Goal: Find specific page/section: Find specific page/section

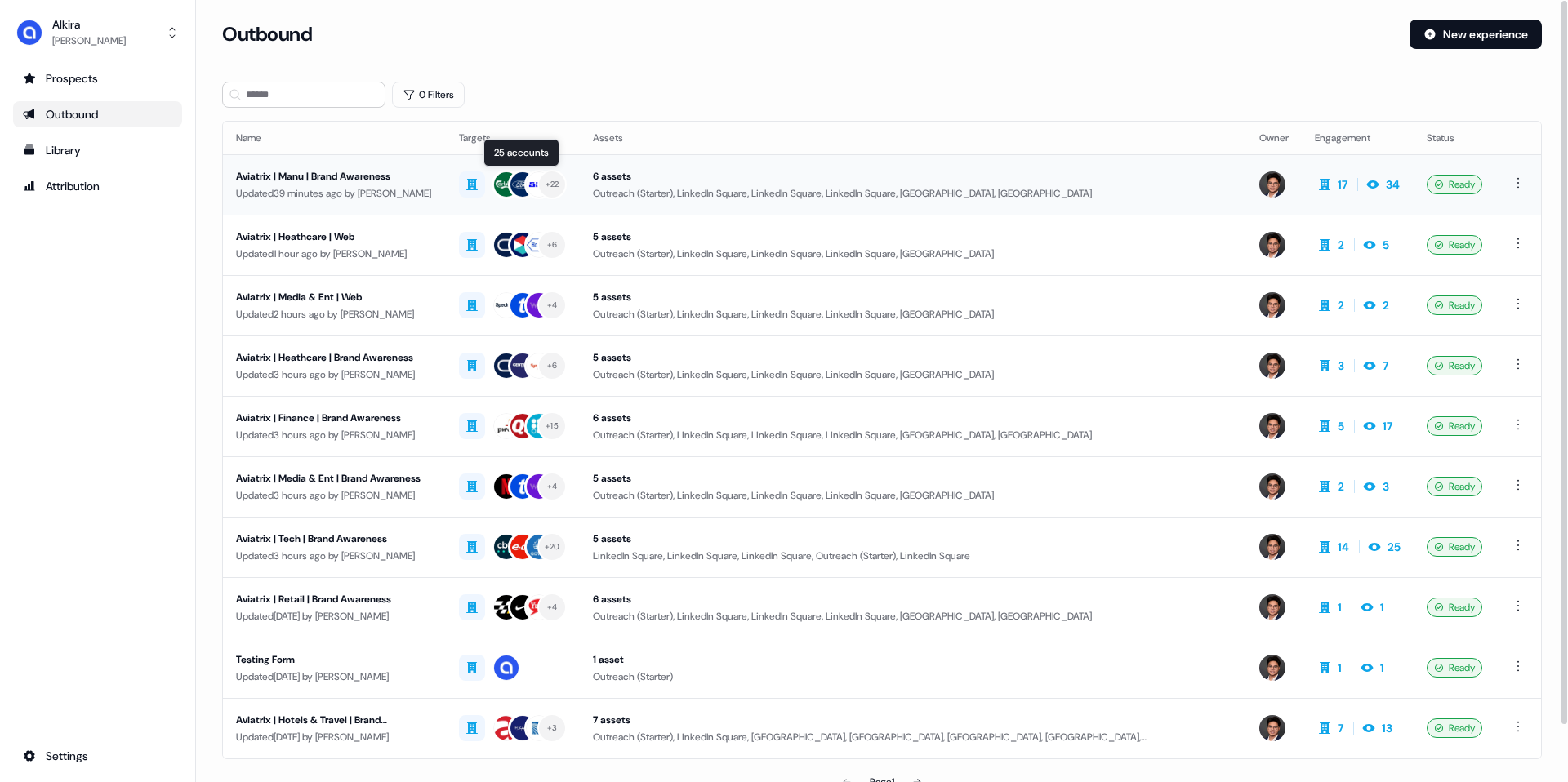
click at [559, 184] on div "+ 22" at bounding box center [553, 184] width 14 height 15
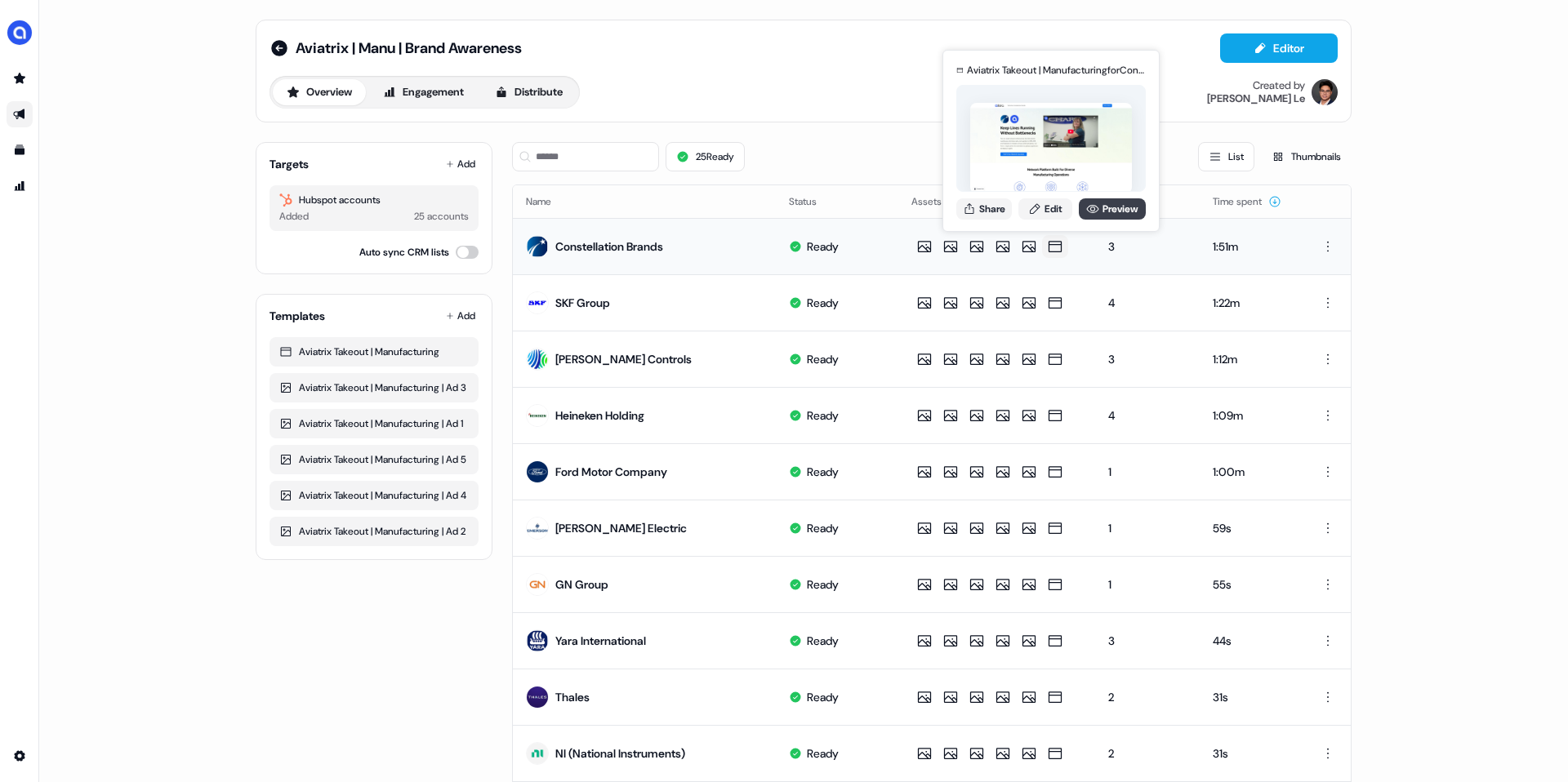
click at [1091, 214] on icon at bounding box center [1092, 208] width 13 height 13
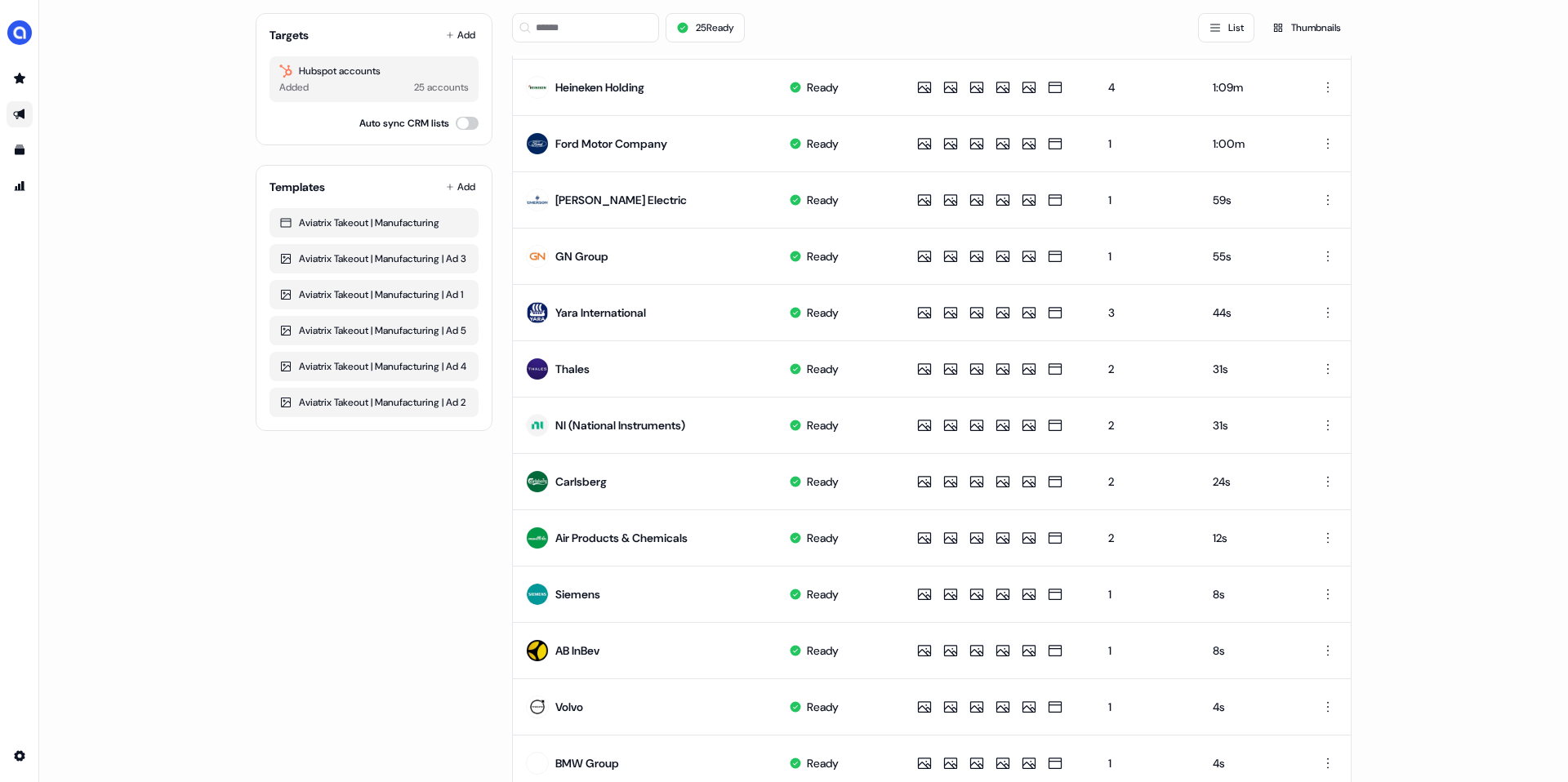
scroll to position [328, 0]
